Goal: Information Seeking & Learning: Find specific fact

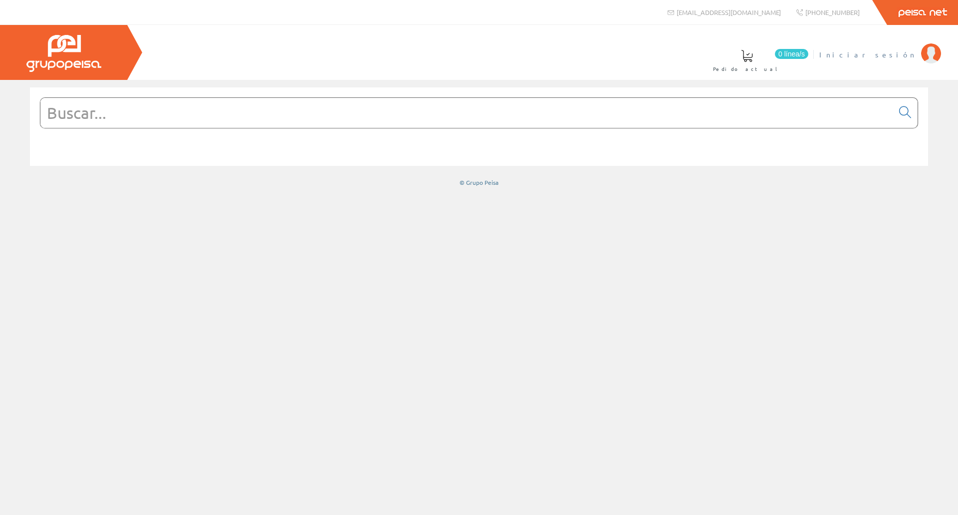
click at [905, 55] on span "Iniciar sesión" at bounding box center [867, 54] width 97 height 10
click at [227, 111] on input "text" at bounding box center [466, 113] width 853 height 30
paste input "A-6810000 CONMUTADOR POLOS 2 VELOCIDADES 0 CENTRO 12A.D0"
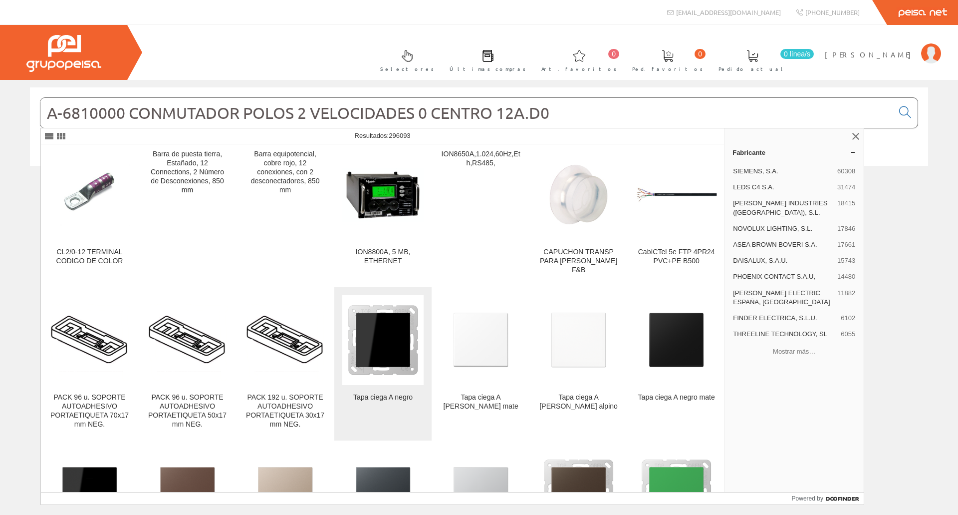
scroll to position [250, 0]
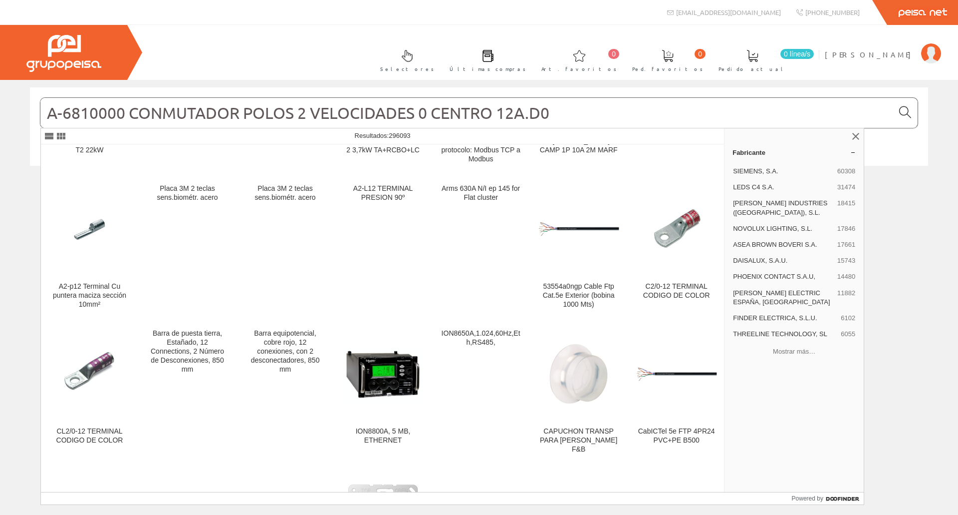
type input "A-6810000 CONMUTADOR POLOS 2 VELOCIDADES 0 CENTRO 12A.D0"
click at [905, 110] on icon at bounding box center [905, 112] width 12 height 7
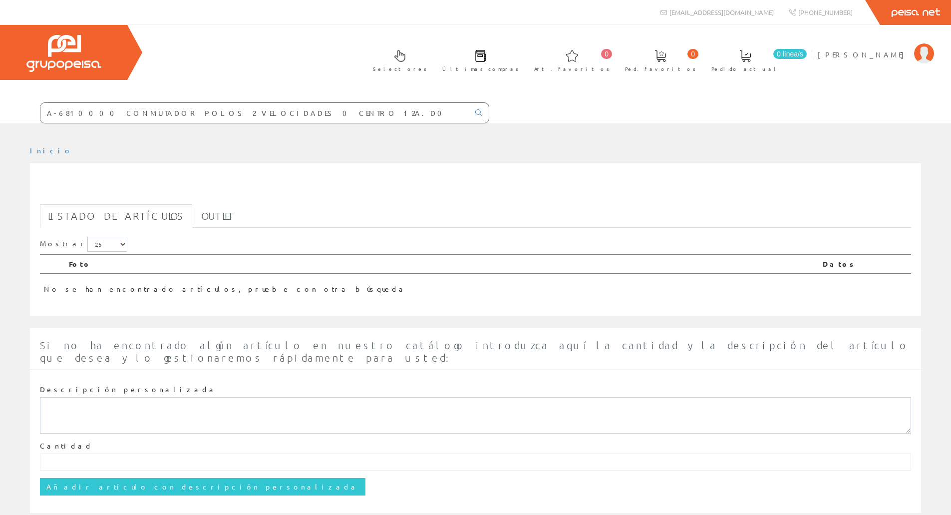
drag, startPoint x: 270, startPoint y: 109, endPoint x: 84, endPoint y: 112, distance: 186.7
click at [84, 112] on input "A-6810000 CONMUTADOR POLOS 2 VELOCIDADES 0 CENTRO 12A.D0" at bounding box center [254, 113] width 429 height 20
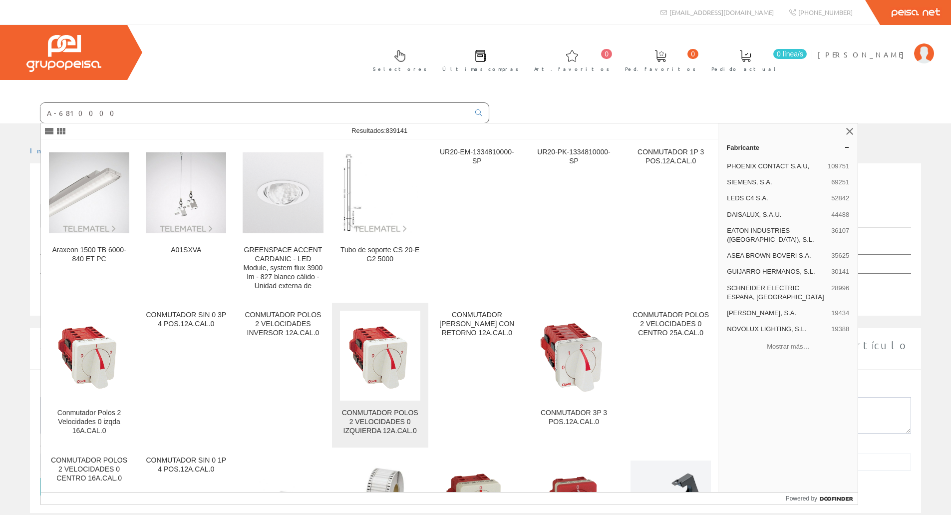
type input "A-6810000"
click at [384, 416] on div "CONMUTADOR POLOS 2 VELOCIDADES 0 IZQUIERDA 12A.CAL.0" at bounding box center [380, 421] width 80 height 27
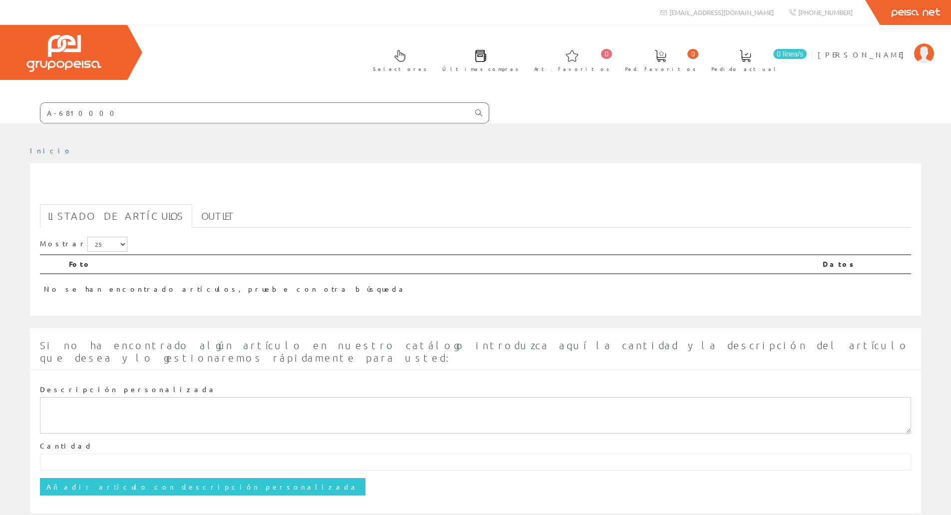
click at [480, 112] on icon at bounding box center [478, 112] width 7 height 7
click at [477, 111] on icon at bounding box center [478, 112] width 7 height 7
click at [57, 48] on img at bounding box center [63, 53] width 75 height 37
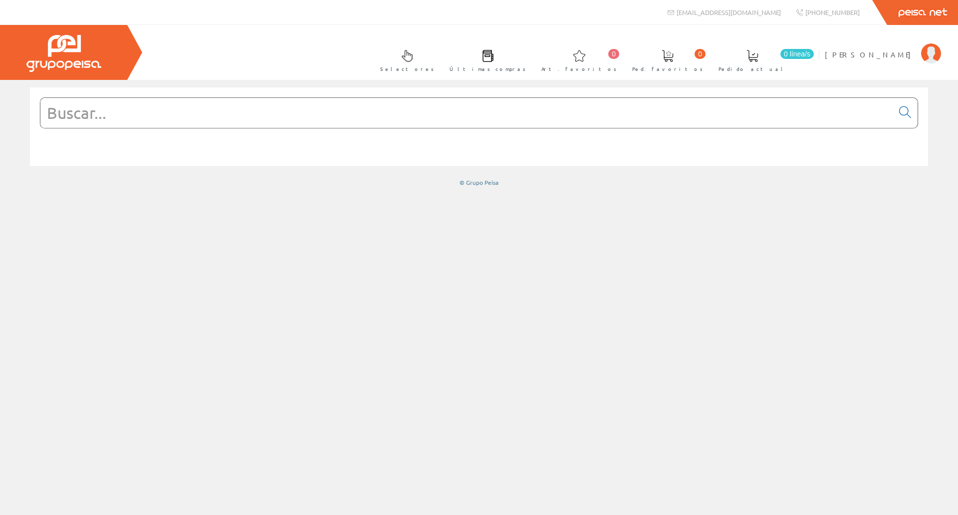
click at [226, 112] on input "text" at bounding box center [466, 113] width 853 height 30
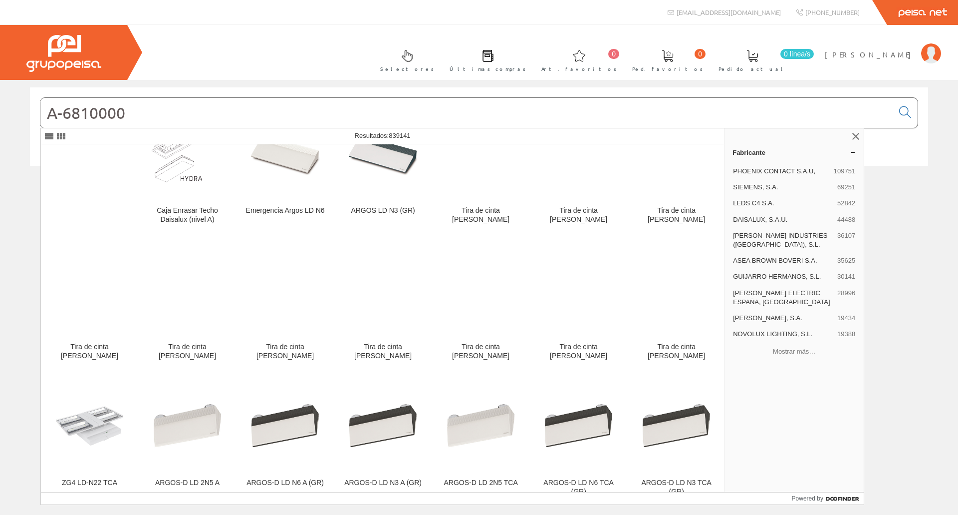
scroll to position [1602, 0]
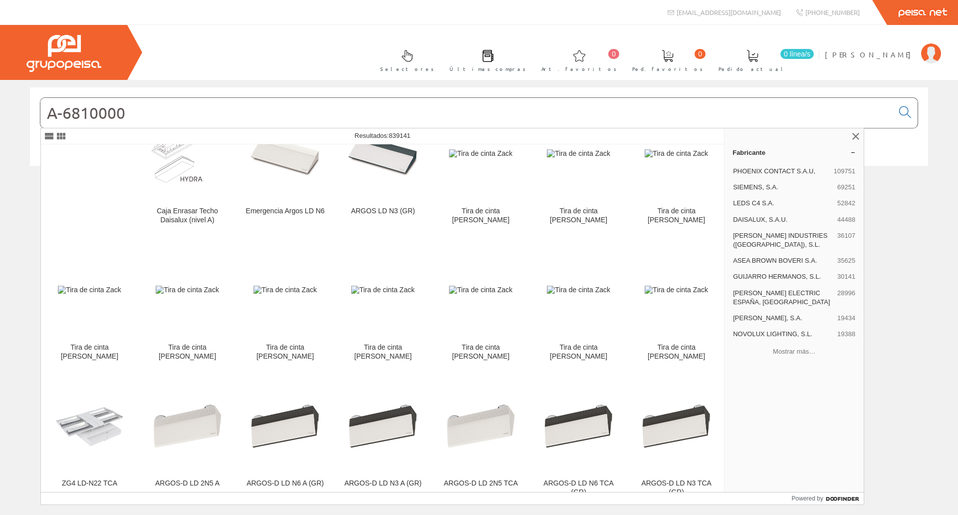
click at [130, 114] on input "A-6810000" at bounding box center [466, 113] width 853 height 30
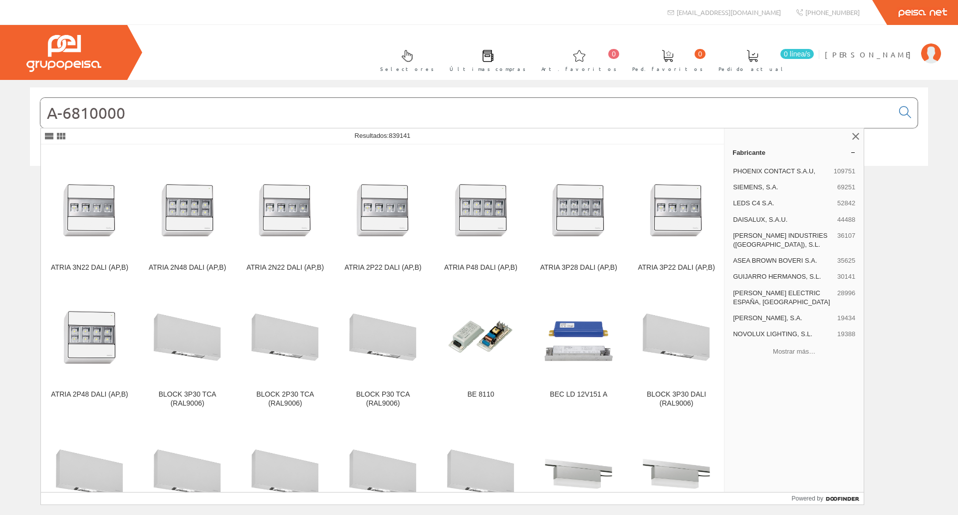
scroll to position [3723, 0]
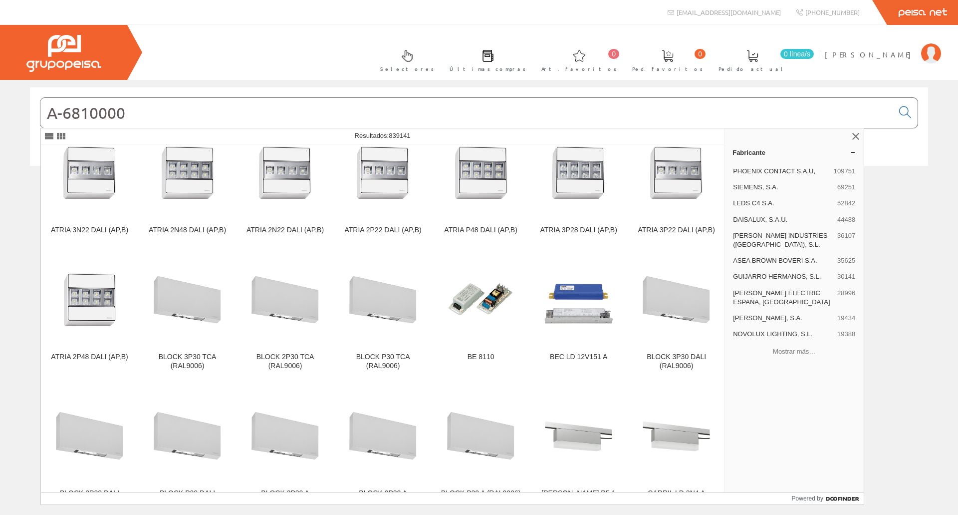
drag, startPoint x: 129, startPoint y: 112, endPoint x: 10, endPoint y: 118, distance: 118.9
click at [20, 123] on div "A-6810000 © Grupo Peisa" at bounding box center [479, 136] width 958 height 99
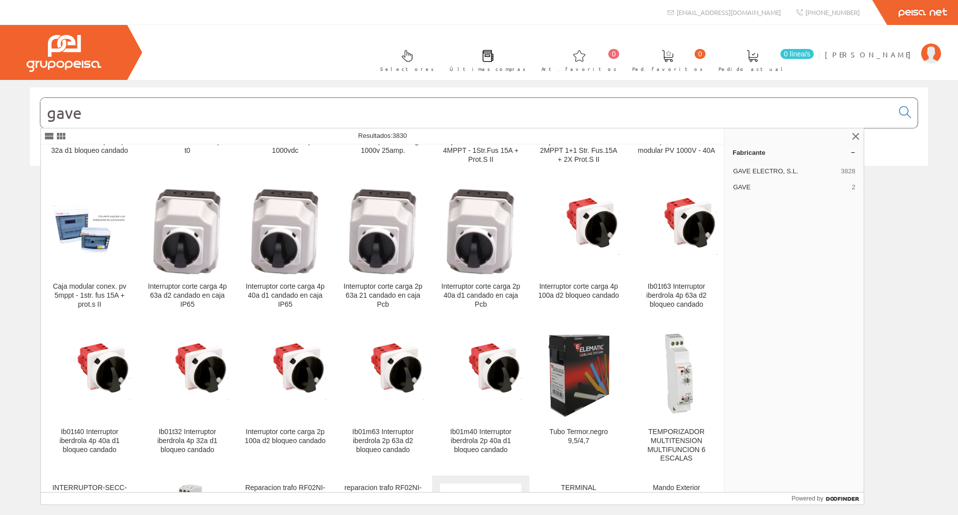
scroll to position [5240, 0]
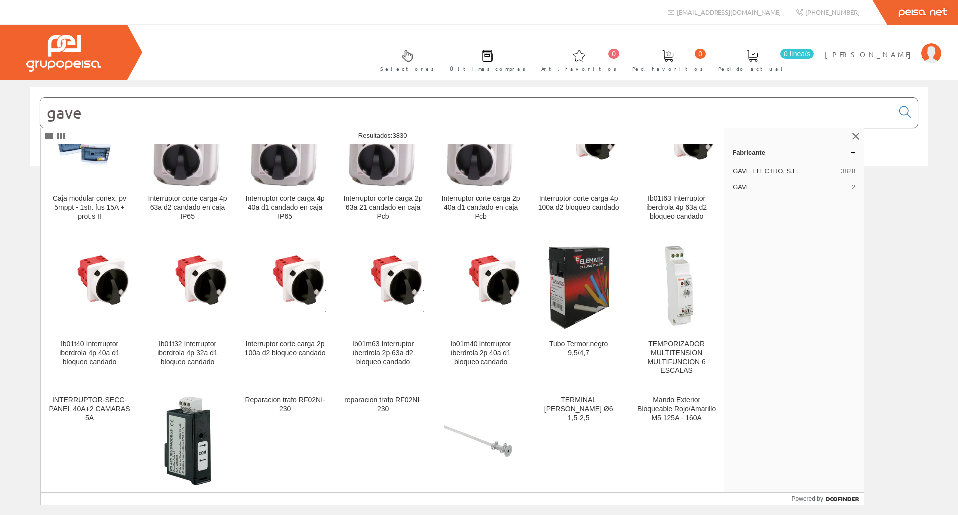
click at [113, 116] on input "gave" at bounding box center [466, 113] width 853 height 30
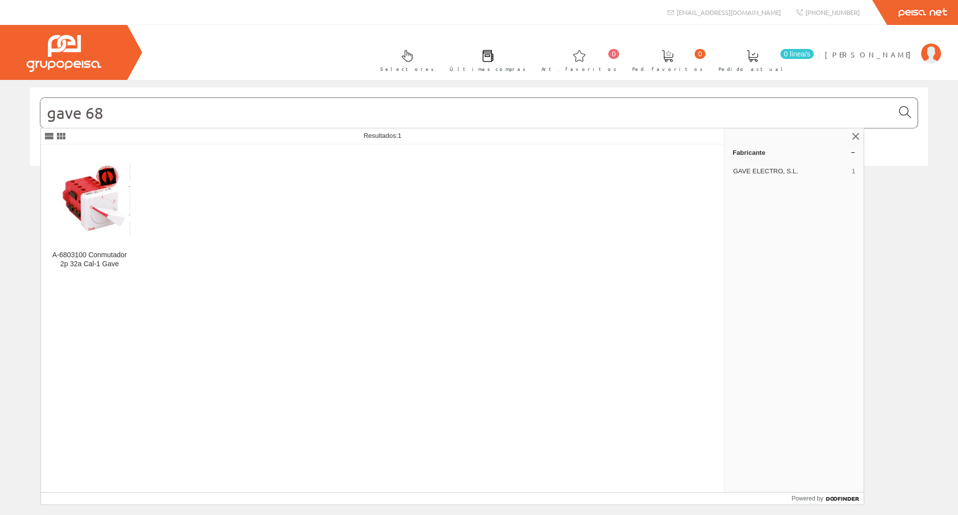
type input "gave 68"
click at [907, 110] on icon at bounding box center [905, 112] width 12 height 7
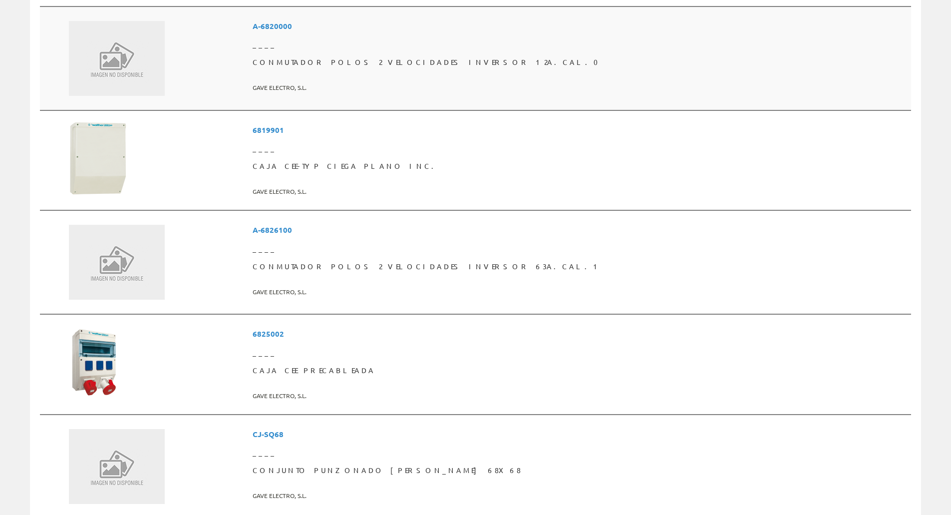
scroll to position [1903, 0]
